Goal: Information Seeking & Learning: Learn about a topic

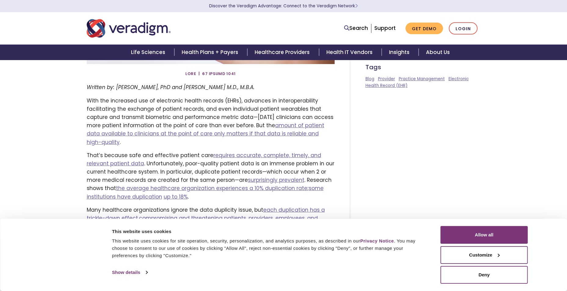
scroll to position [183, 0]
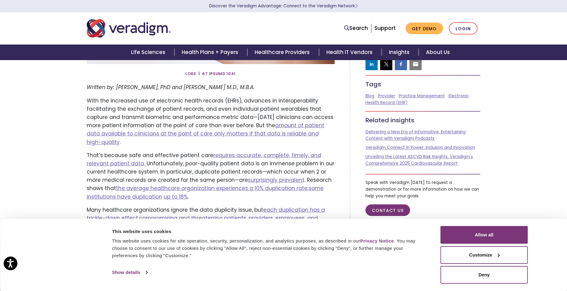
click at [143, 106] on p "With the increased use of electronic health records (EHRs), advances in interop…" at bounding box center [211, 122] width 248 height 50
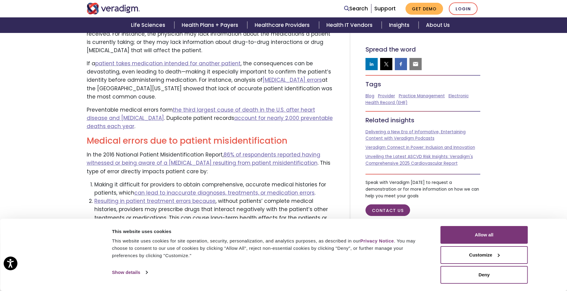
scroll to position [946, 0]
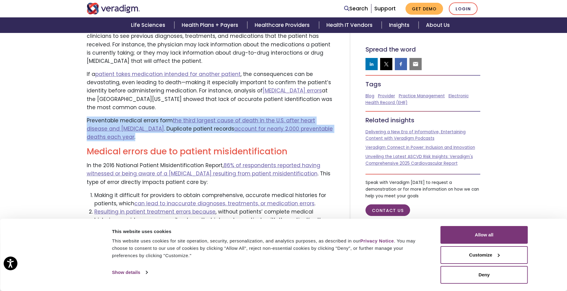
drag, startPoint x: 86, startPoint y: 92, endPoint x: 331, endPoint y: 104, distance: 245.1
click at [331, 117] on p "Preventable medical errors form the third largest cause of death in the U.S. af…" at bounding box center [211, 129] width 248 height 25
copy p "Preventable medical errors form the third largest cause of death in the U.S. af…"
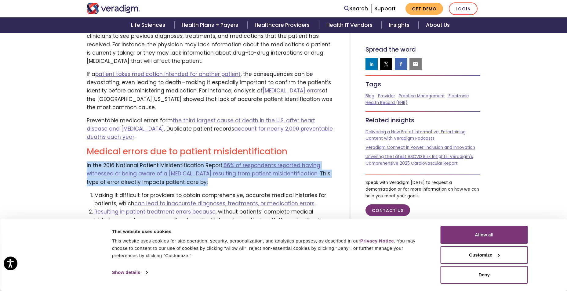
drag, startPoint x: 83, startPoint y: 131, endPoint x: 216, endPoint y: 151, distance: 133.8
click at [216, 151] on div "Written by: [PERSON_NAME], PhD and [PERSON_NAME] M.D., M.B.A. With the increase…" at bounding box center [210, 271] width 257 height 1903
copy p "In the 2016 National Patient Misidentification Report, 86% of respondents repor…"
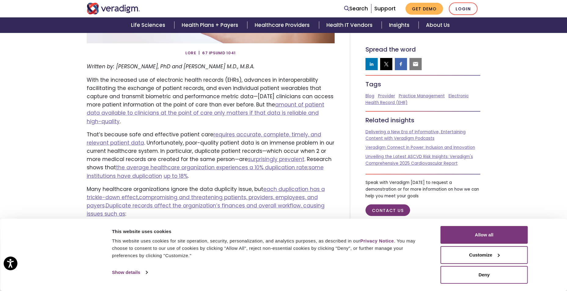
scroll to position [214, 0]
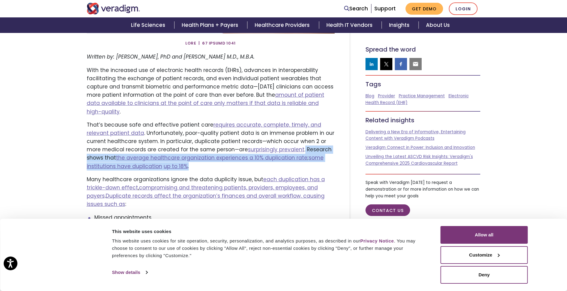
drag, startPoint x: 301, startPoint y: 139, endPoint x: 300, endPoint y: 158, distance: 18.7
click at [300, 158] on p "That’s because safe and effective patient care requires accurate, complete, tim…" at bounding box center [211, 146] width 248 height 50
copy p "Research shows that the average healthcare organization experiences a 10% dupli…"
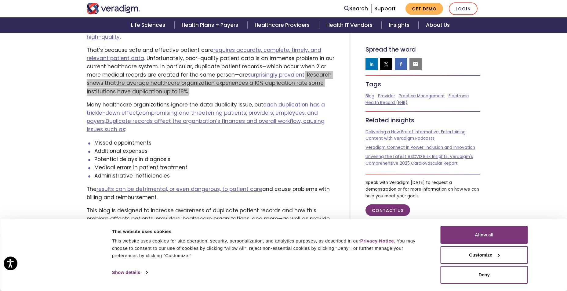
scroll to position [244, 0]
